Goal: Navigation & Orientation: Find specific page/section

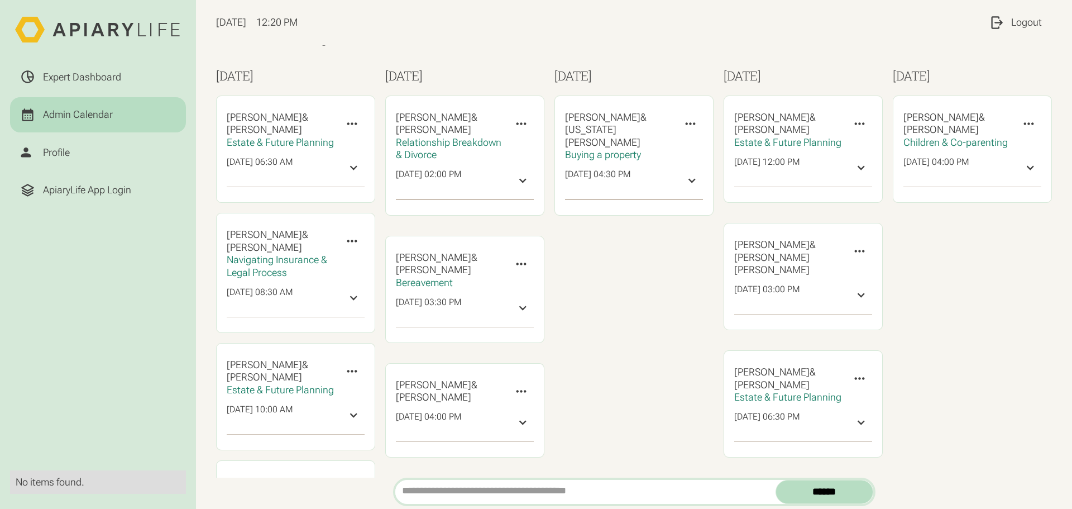
scroll to position [35, 0]
click at [121, 86] on link "Expert Dashboard" at bounding box center [98, 76] width 176 height 35
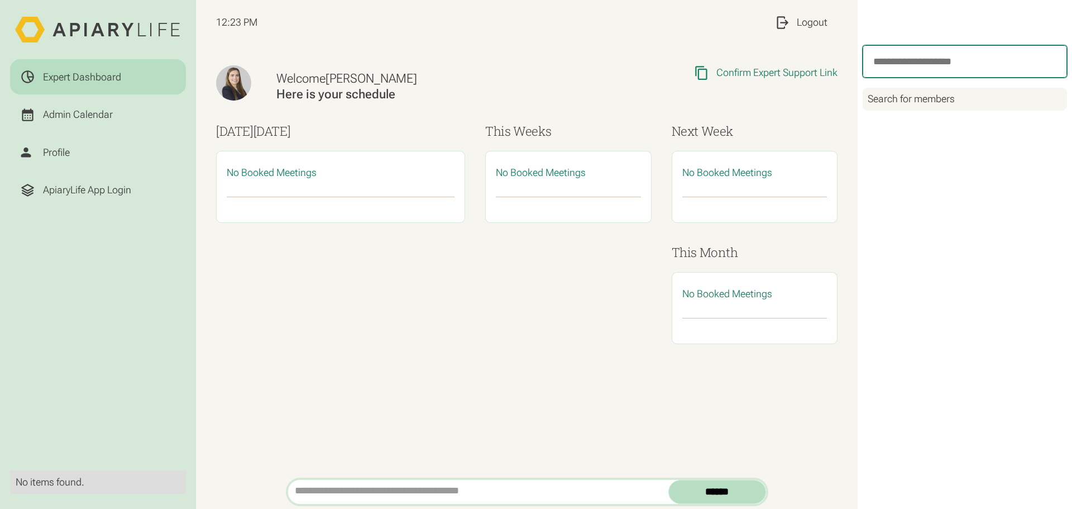
click at [900, 65] on input "search" at bounding box center [965, 61] width 204 height 32
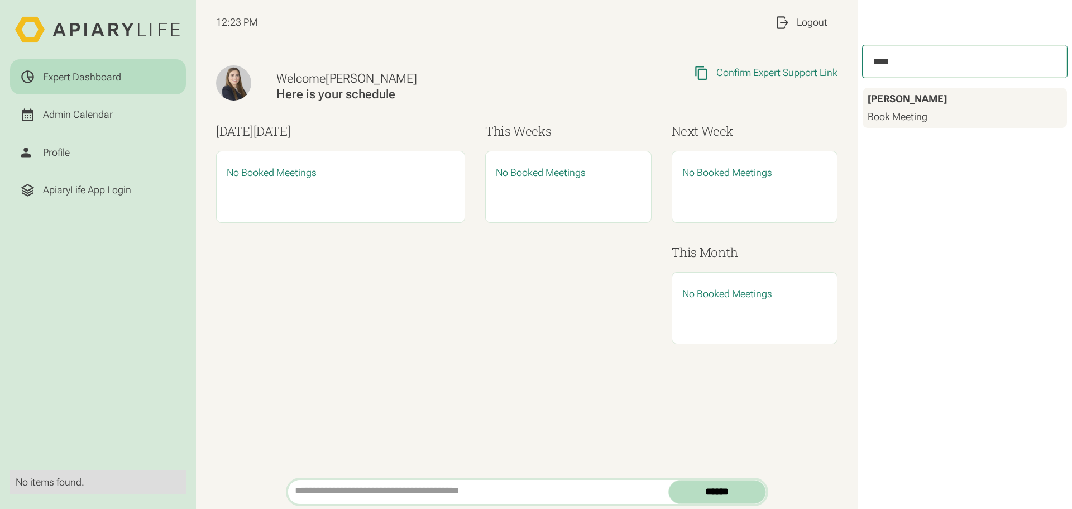
type input "****"
click at [880, 116] on link "Book Meeting" at bounding box center [898, 117] width 60 height 13
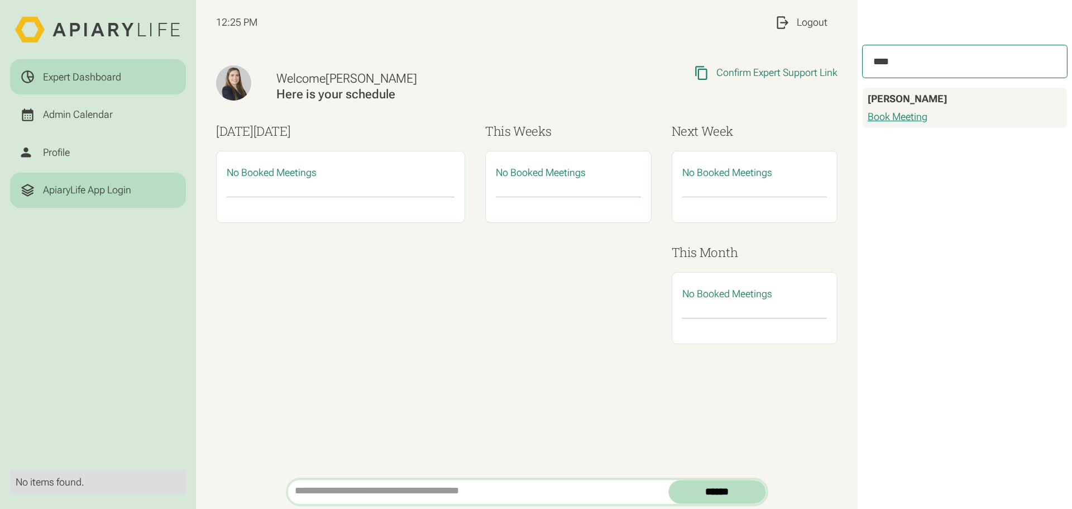
click at [154, 192] on div "ApiaryLife App Login" at bounding box center [98, 190] width 156 height 15
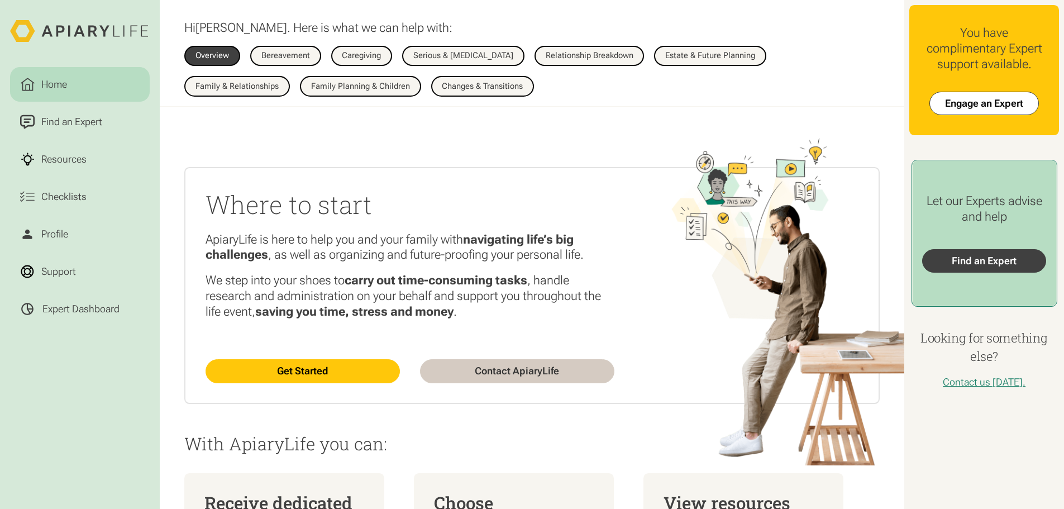
click at [996, 270] on link "Find an Expert" at bounding box center [983, 260] width 123 height 23
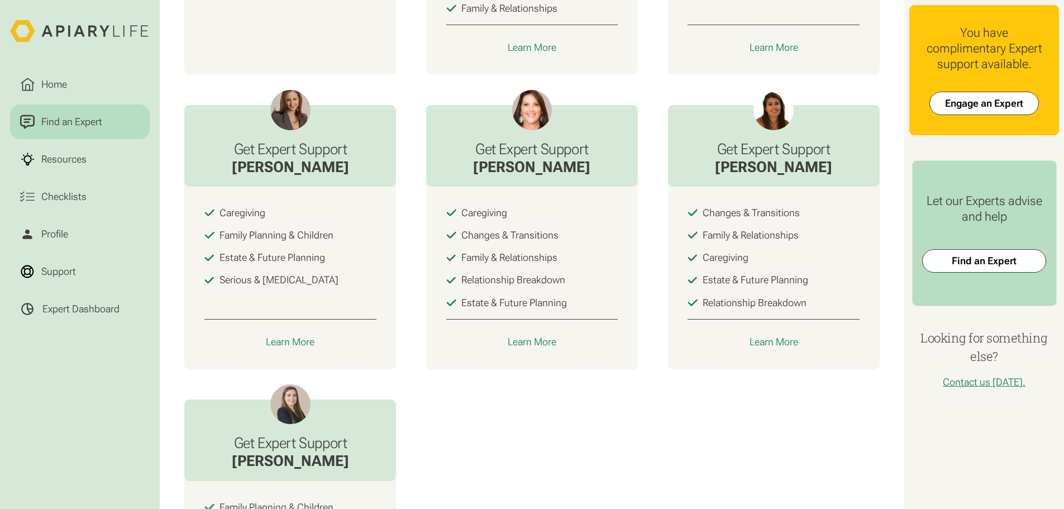
scroll to position [851, 0]
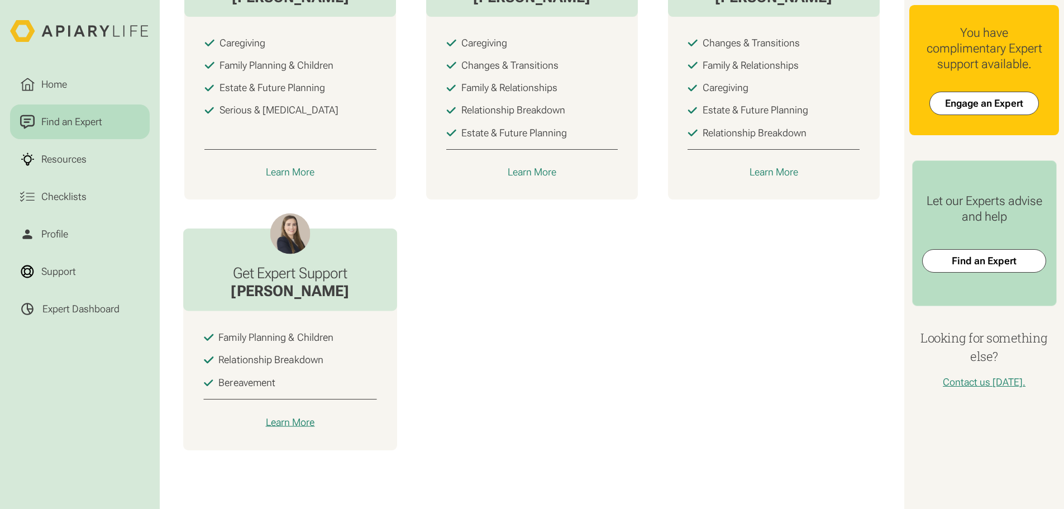
click at [290, 424] on div "Learn More" at bounding box center [290, 422] width 49 height 13
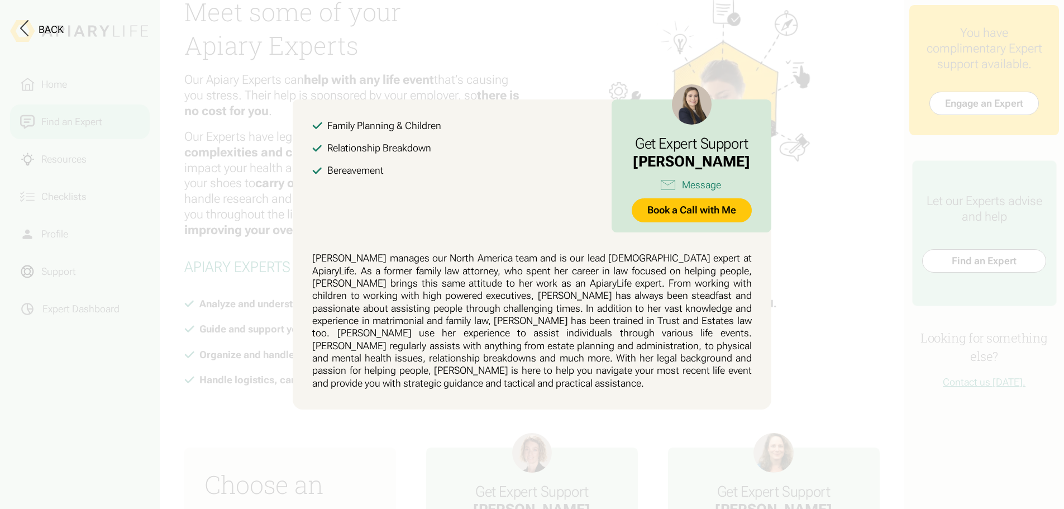
scroll to position [0, 0]
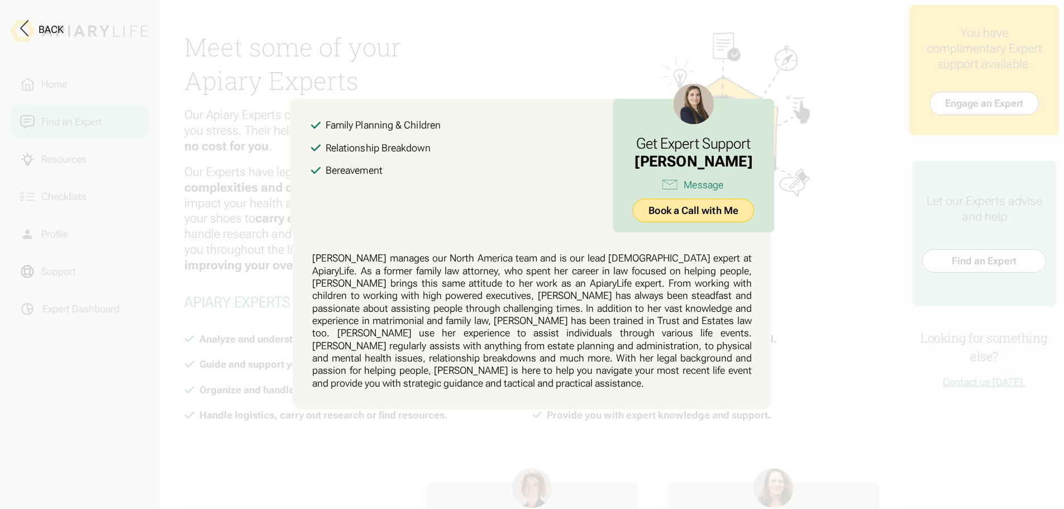
click at [677, 216] on link "Book a Call with Me" at bounding box center [693, 211] width 121 height 24
click at [566, 60] on button at bounding box center [532, 254] width 1064 height 509
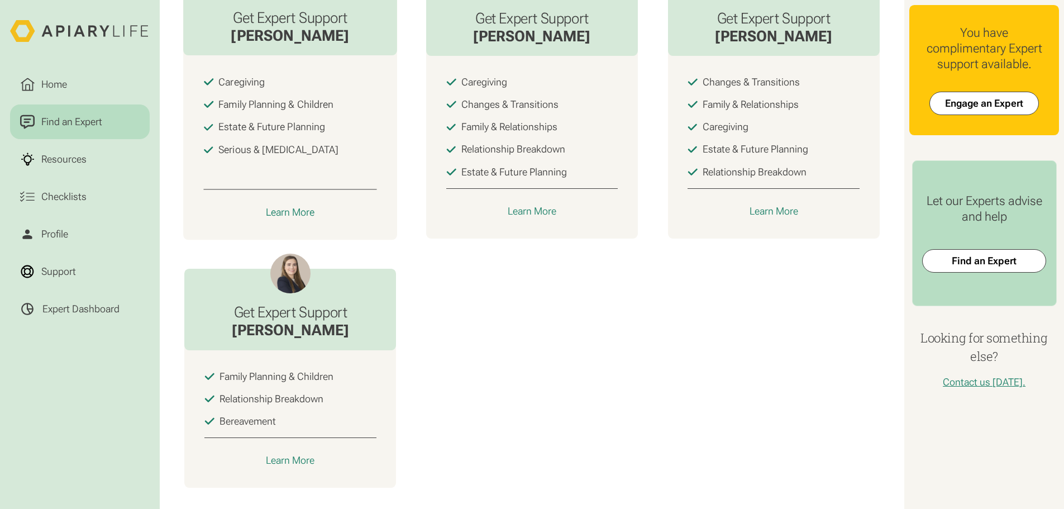
scroll to position [842, 0]
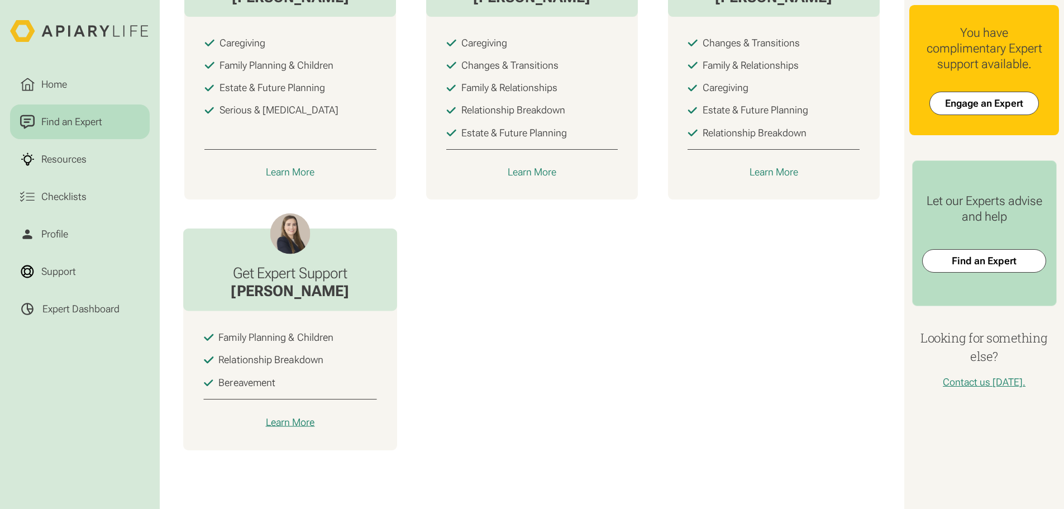
click at [279, 429] on div "Learn More" at bounding box center [290, 422] width 49 height 13
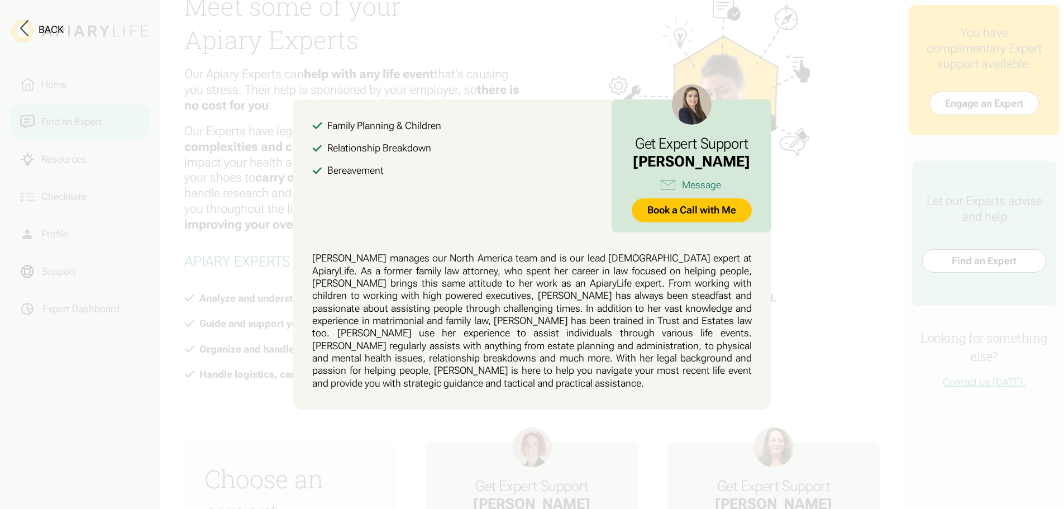
scroll to position [0, 0]
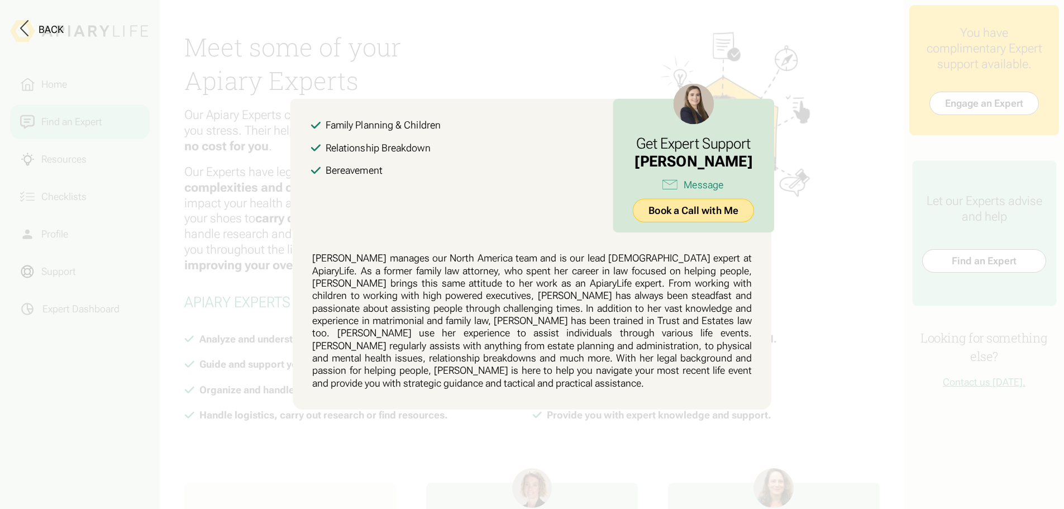
click at [722, 219] on html "Home Find an Expert Resources Checklists Profile Support Expert Dashboard Meet …" at bounding box center [532, 254] width 1064 height 509
click at [722, 219] on link "Book a Call with Me" at bounding box center [693, 211] width 121 height 24
click at [178, 161] on button at bounding box center [532, 254] width 1064 height 509
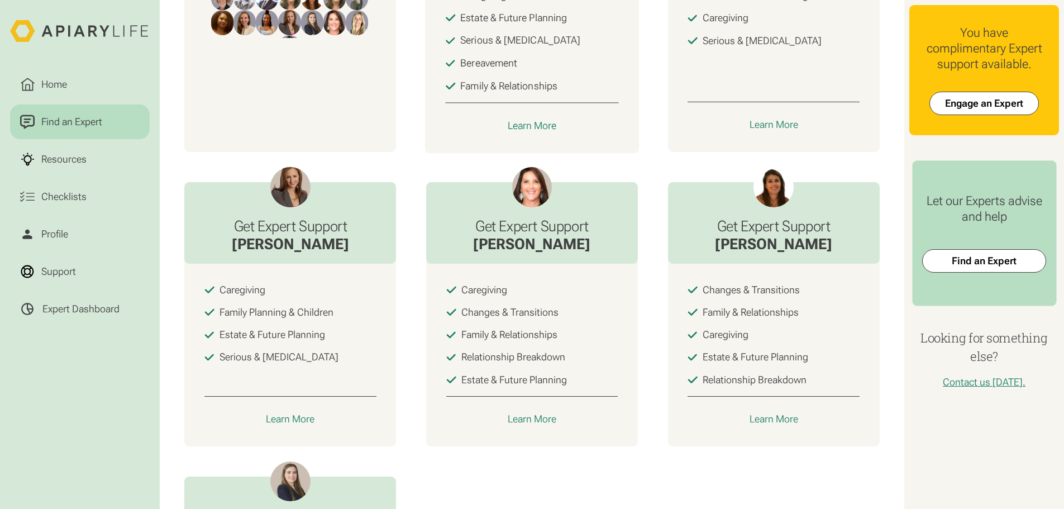
scroll to position [595, 0]
click at [295, 426] on div "Learn More" at bounding box center [290, 419] width 49 height 13
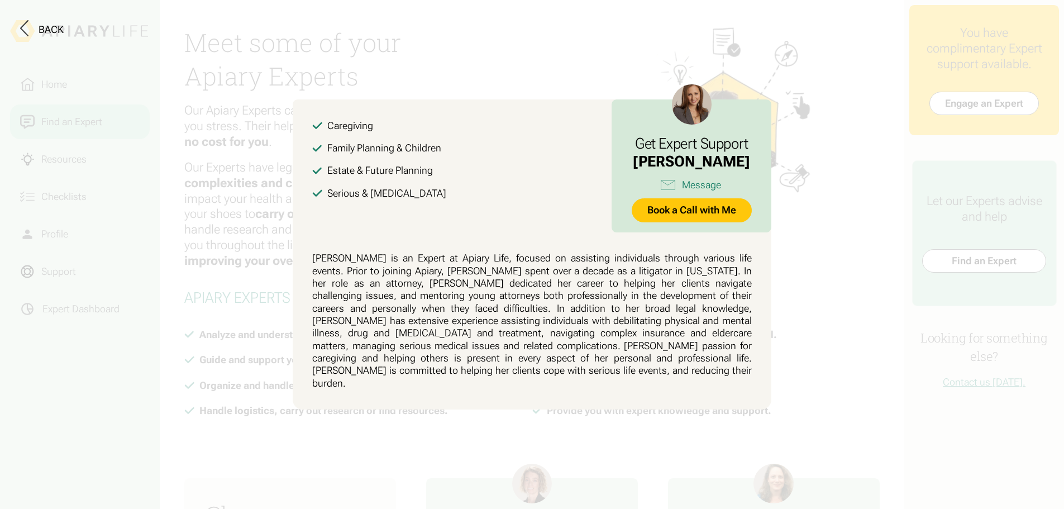
scroll to position [0, 0]
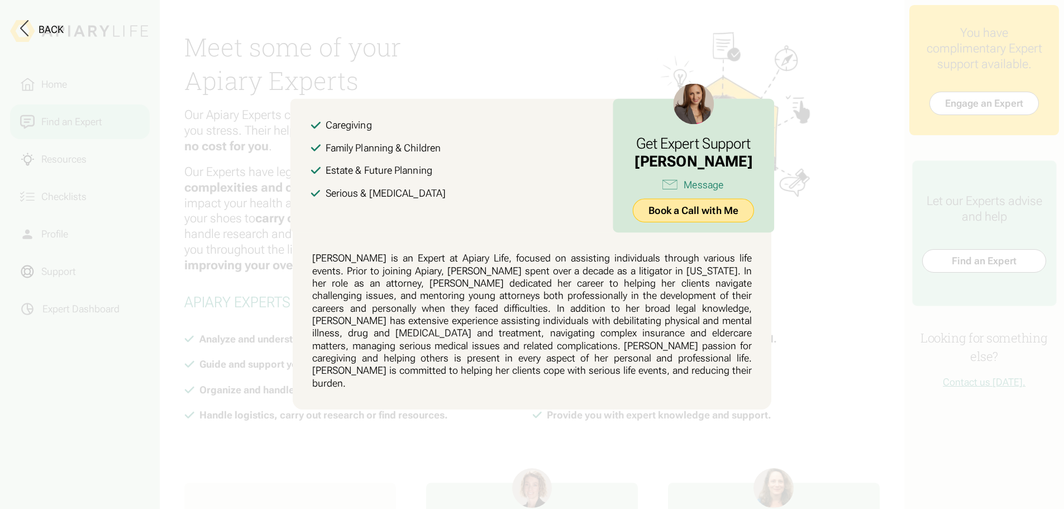
click at [722, 218] on link "Book a Call with Me" at bounding box center [693, 211] width 121 height 24
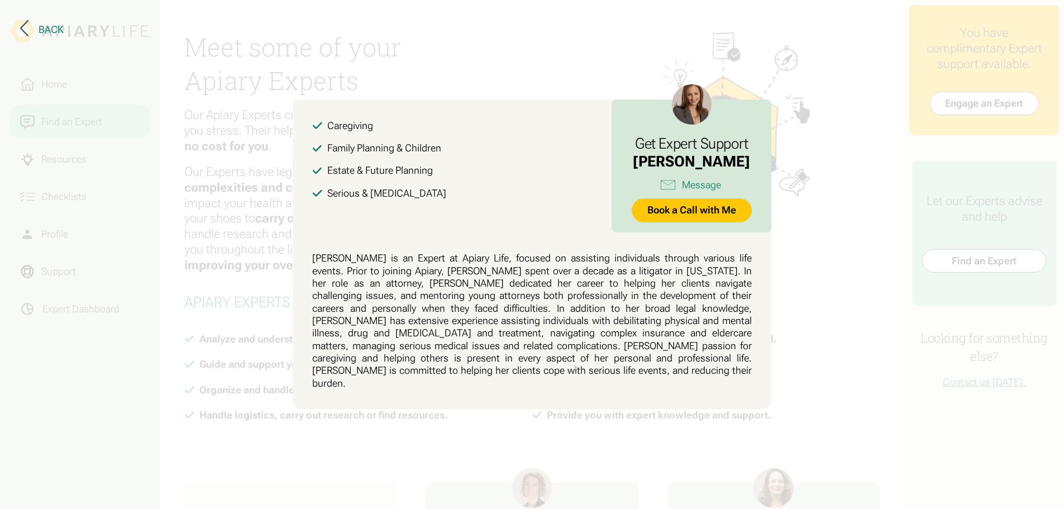
click at [63, 26] on div "Back" at bounding box center [51, 29] width 25 height 12
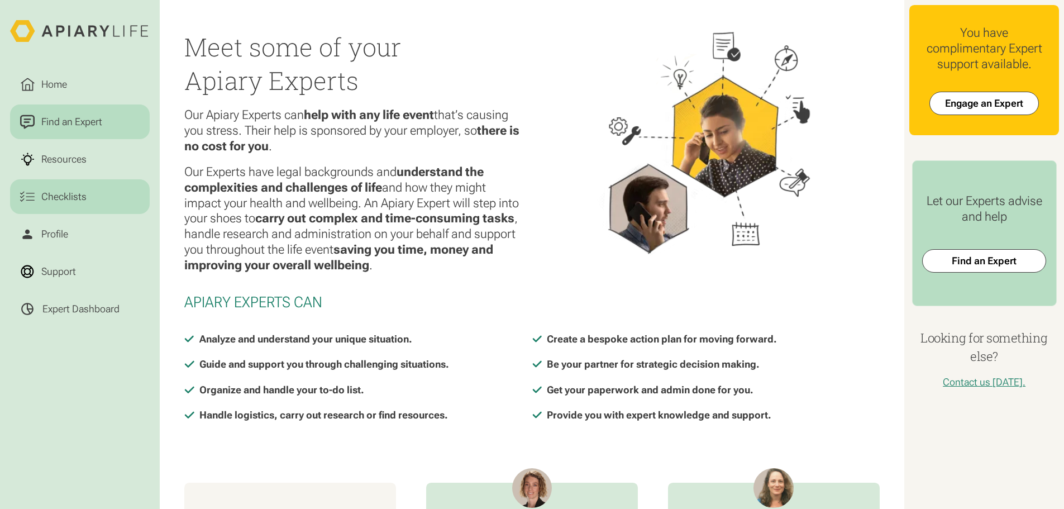
drag, startPoint x: 73, startPoint y: 231, endPoint x: 107, endPoint y: 215, distance: 37.7
click at [73, 231] on link "Profile" at bounding box center [80, 234] width 140 height 35
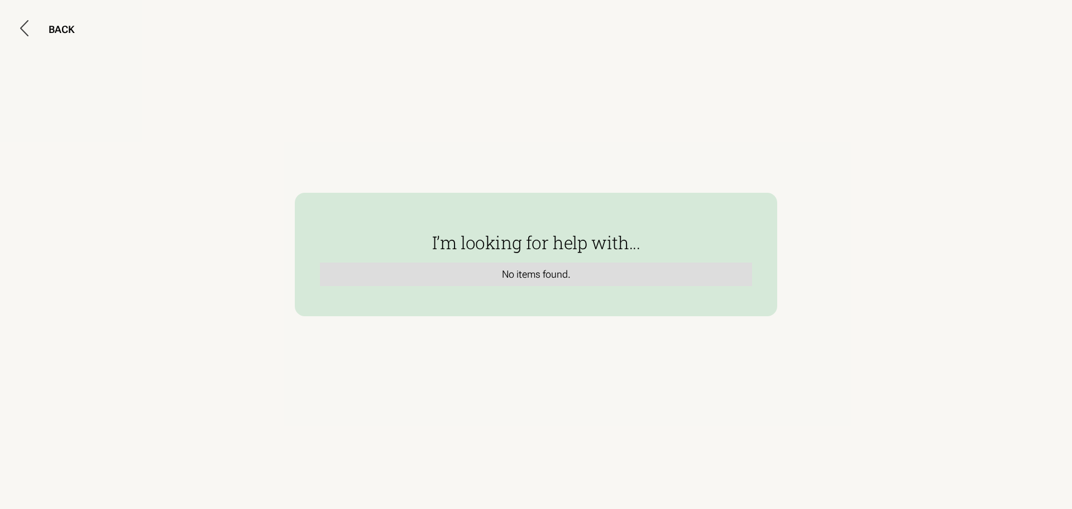
click at [542, 274] on div "No items found." at bounding box center [536, 274] width 421 height 13
click at [24, 23] on icon at bounding box center [24, 28] width 8 height 16
click at [53, 26] on div "BACK" at bounding box center [62, 29] width 26 height 13
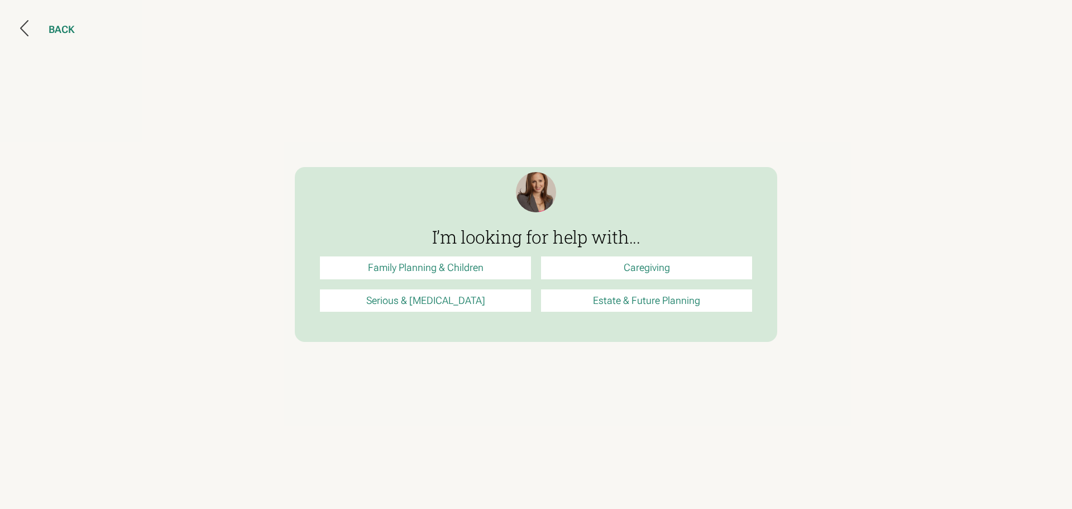
click at [63, 26] on div "BACK" at bounding box center [62, 29] width 26 height 13
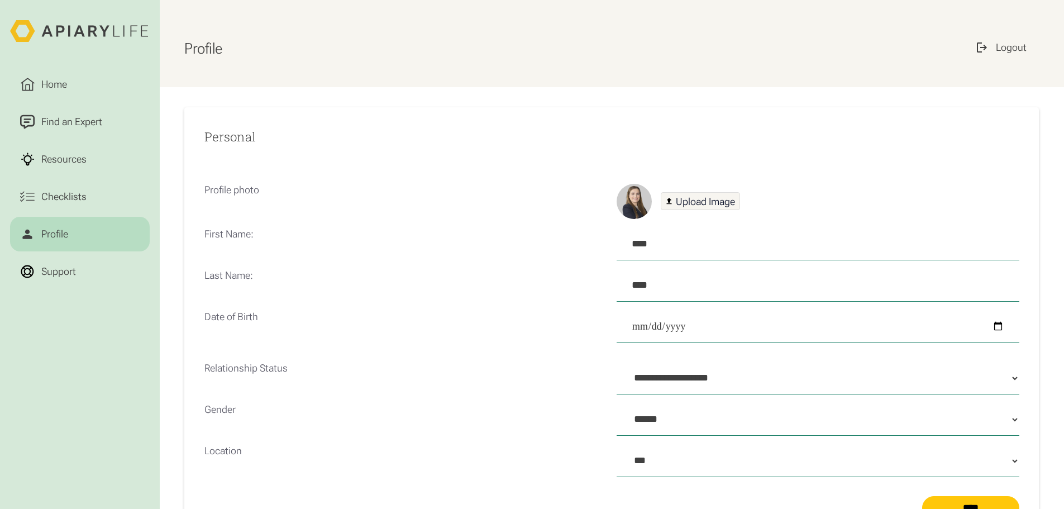
select select "***"
click at [1012, 55] on div "Logout" at bounding box center [1011, 47] width 36 height 15
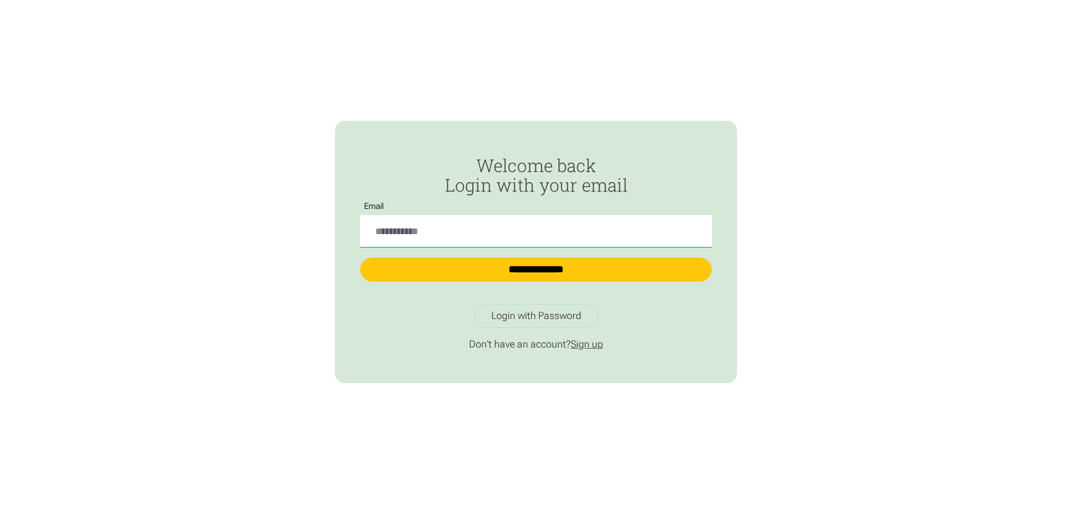
click at [592, 342] on link "Sign up" at bounding box center [587, 344] width 32 height 12
